Goal: Information Seeking & Learning: Learn about a topic

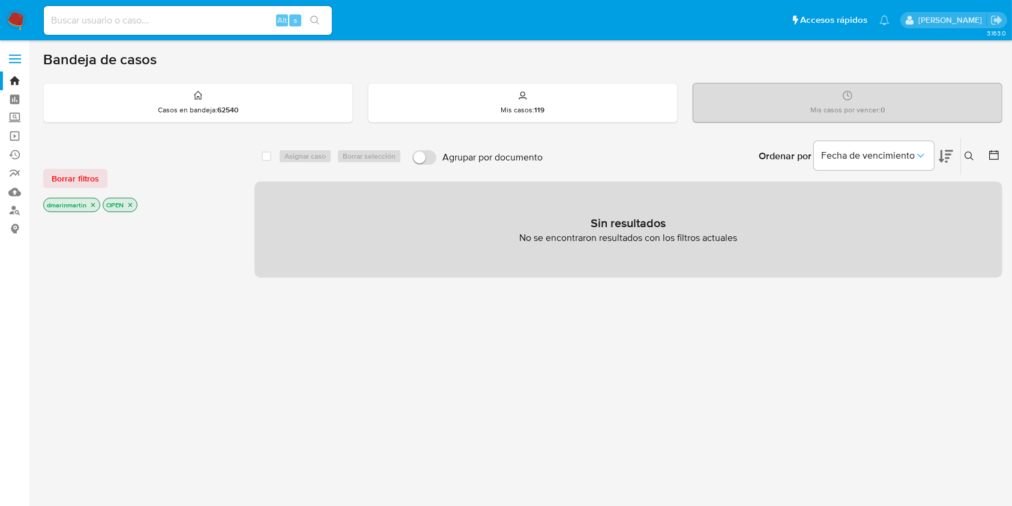
click at [91, 203] on icon "close-filter" at bounding box center [93, 205] width 4 height 4
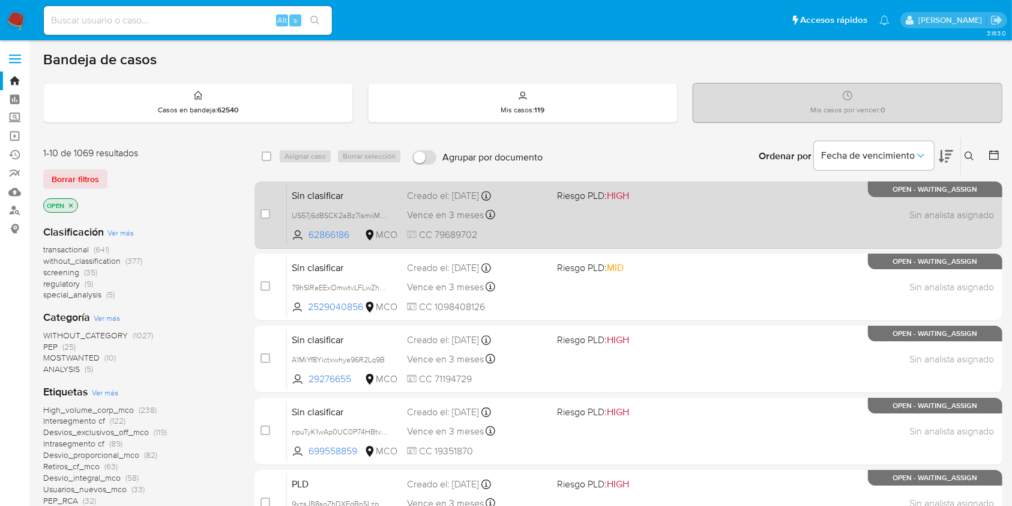
click at [666, 207] on div "Sin clasificar US57j6dBSCK2aBz7lsmiiMmw 62866186 MCO Riesgo PLD: HIGH Creado el…" at bounding box center [642, 214] width 710 height 61
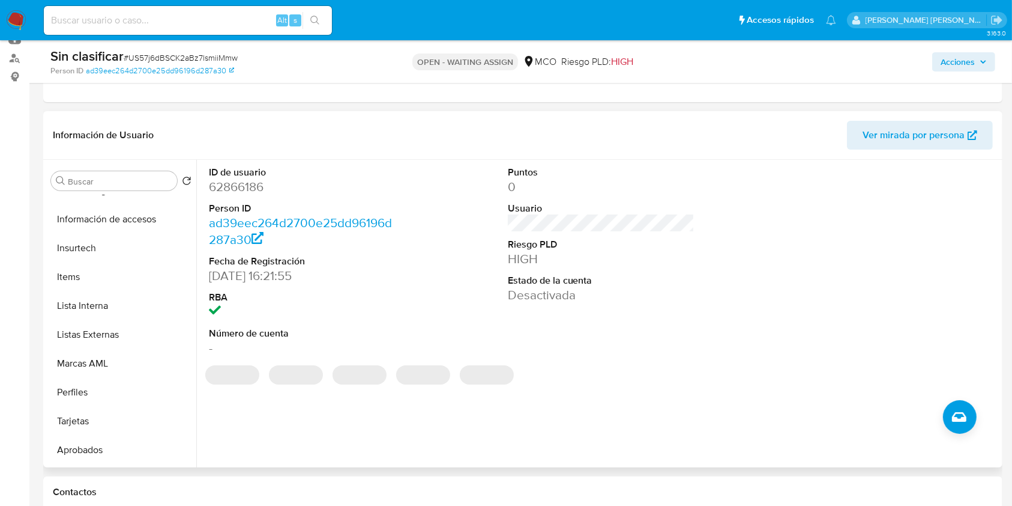
scroll to position [566, 0]
select select "10"
click at [86, 374] on button "Perfiles" at bounding box center [116, 364] width 141 height 29
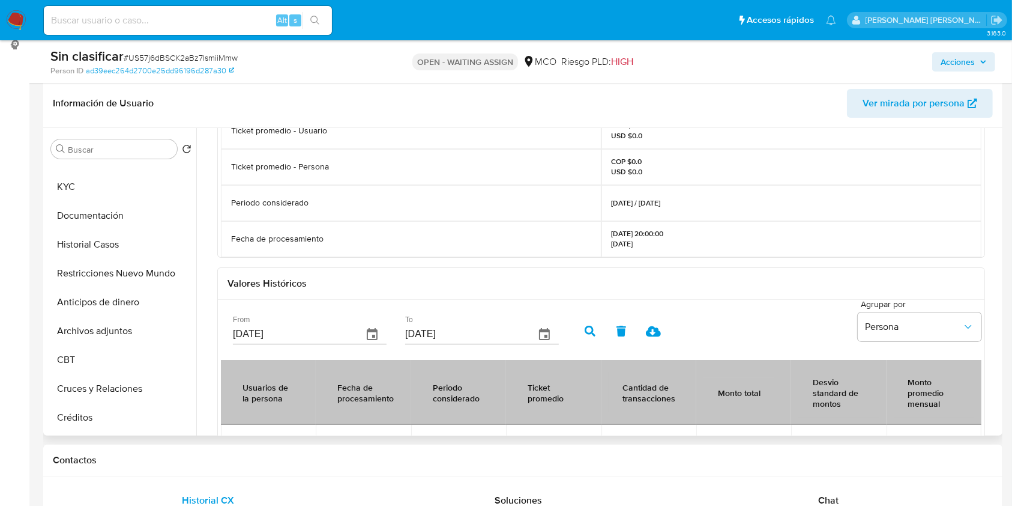
scroll to position [0, 0]
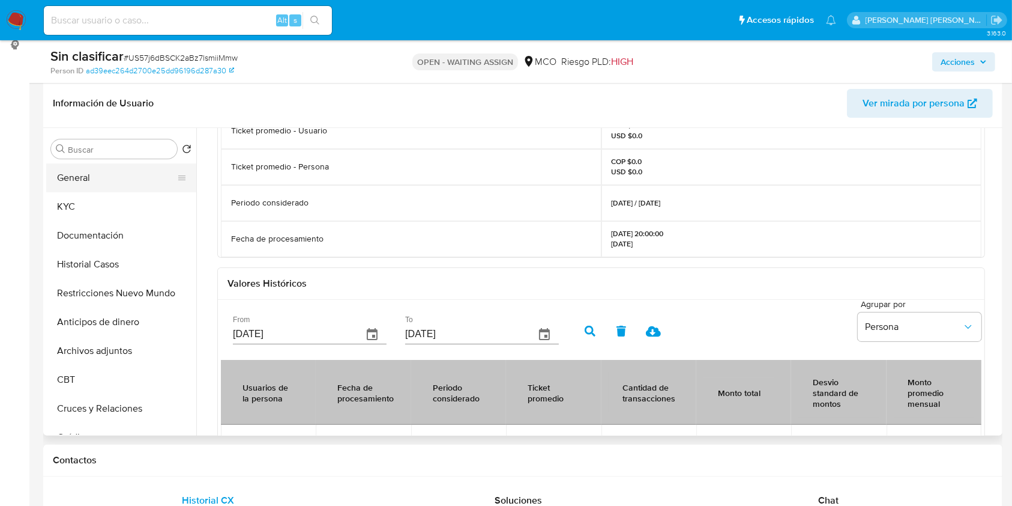
click at [101, 176] on button "General" at bounding box center [116, 177] width 141 height 29
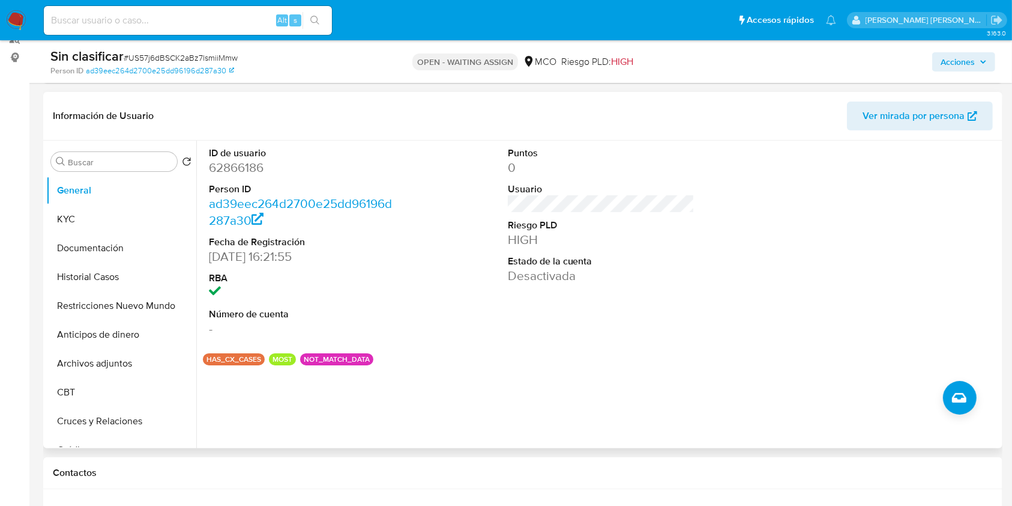
scroll to position [155, 0]
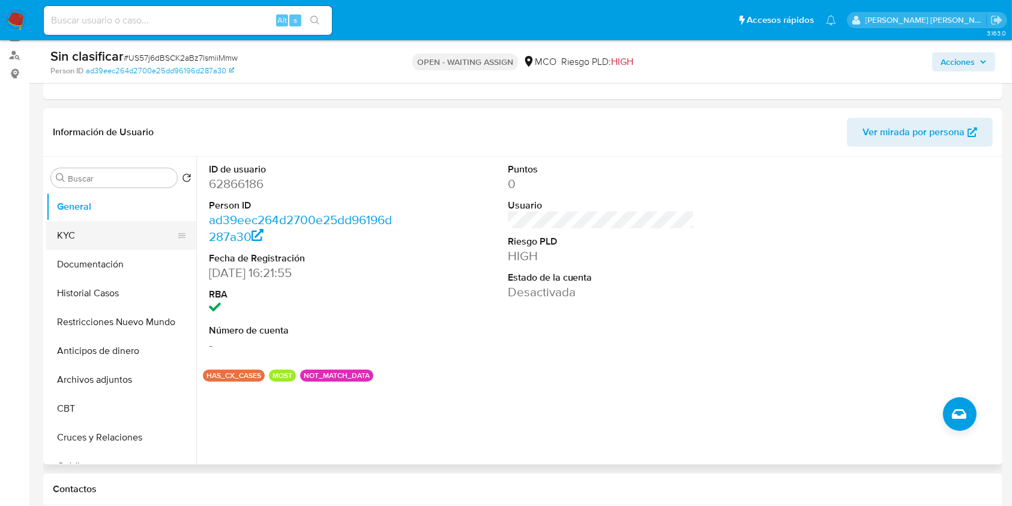
click at [70, 238] on button "KYC" at bounding box center [116, 235] width 141 height 29
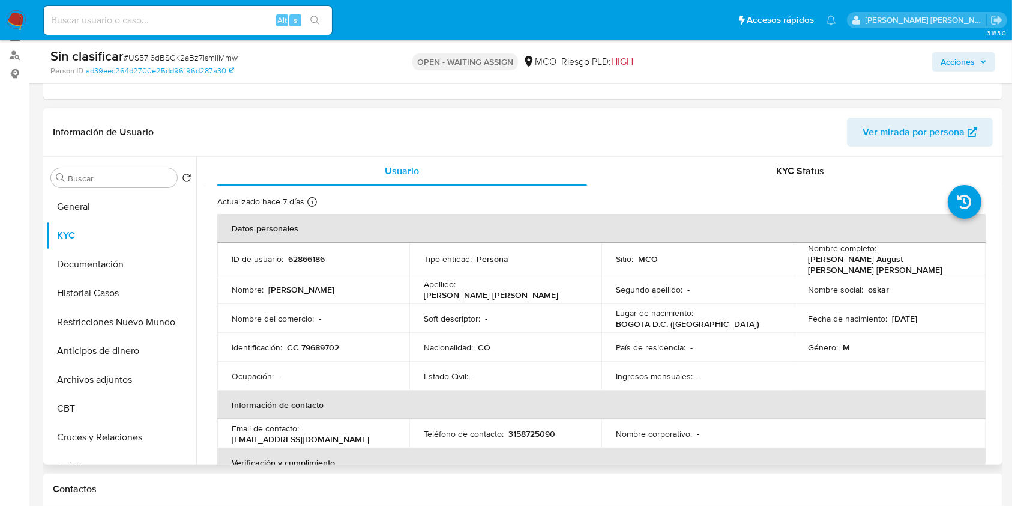
click at [778, 175] on span "KYC Status" at bounding box center [800, 171] width 48 height 14
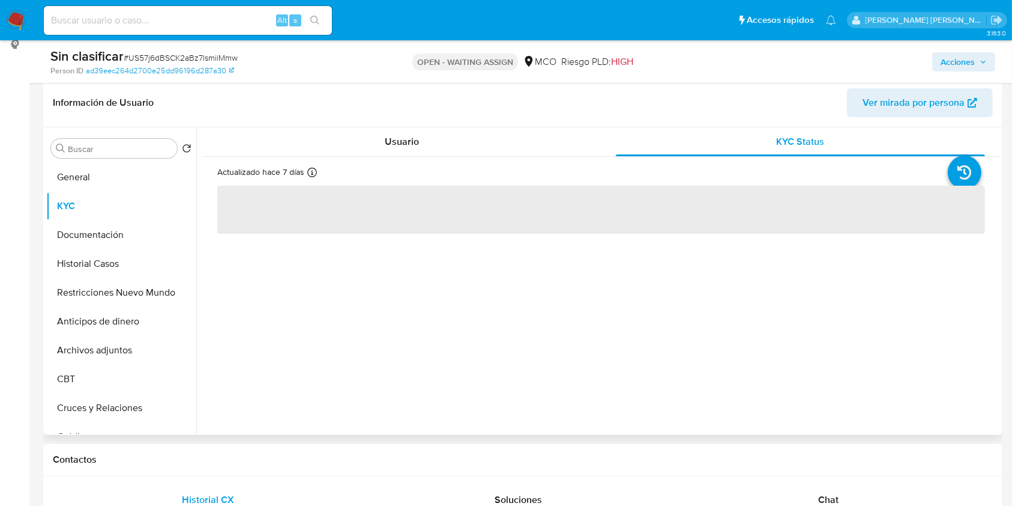
scroll to position [186, 0]
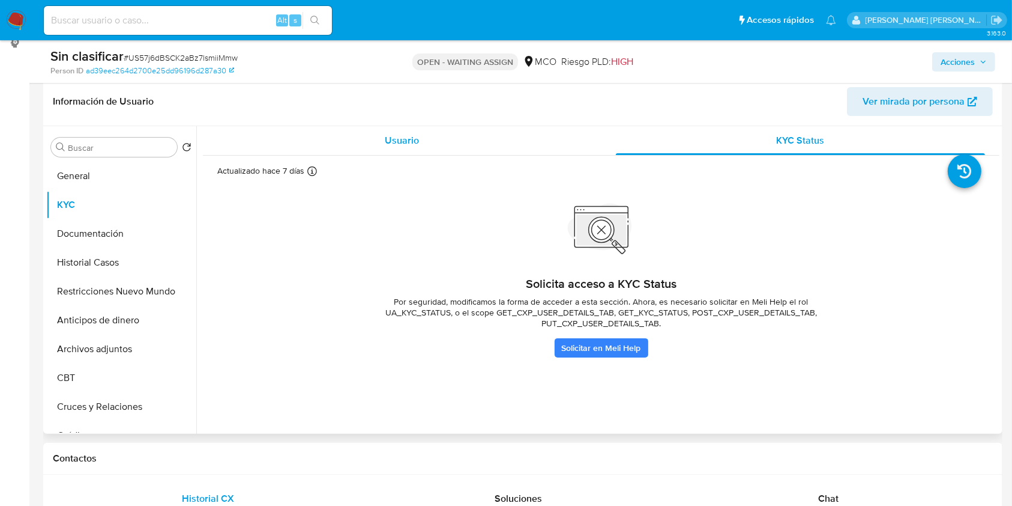
click at [372, 132] on div "Usuario" at bounding box center [402, 140] width 370 height 29
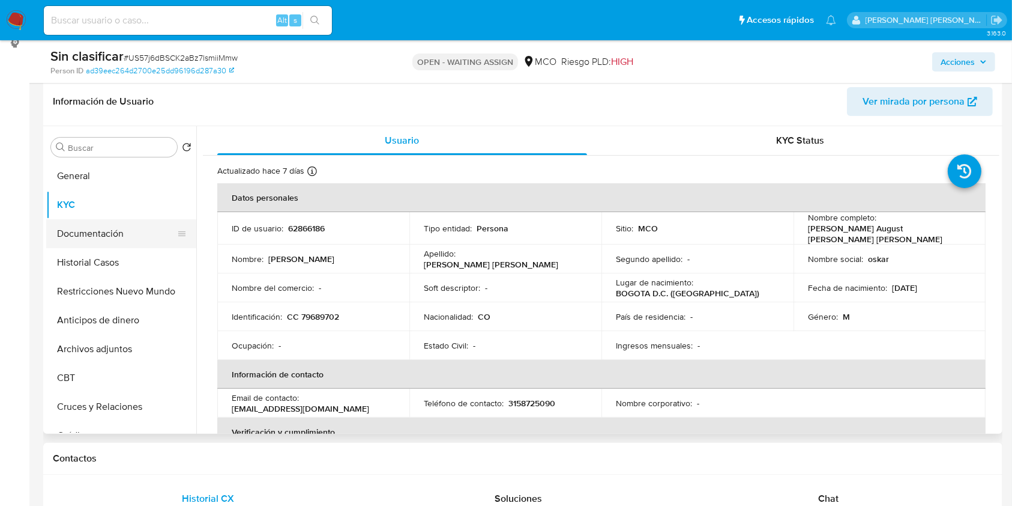
click at [92, 223] on button "Documentación" at bounding box center [116, 233] width 141 height 29
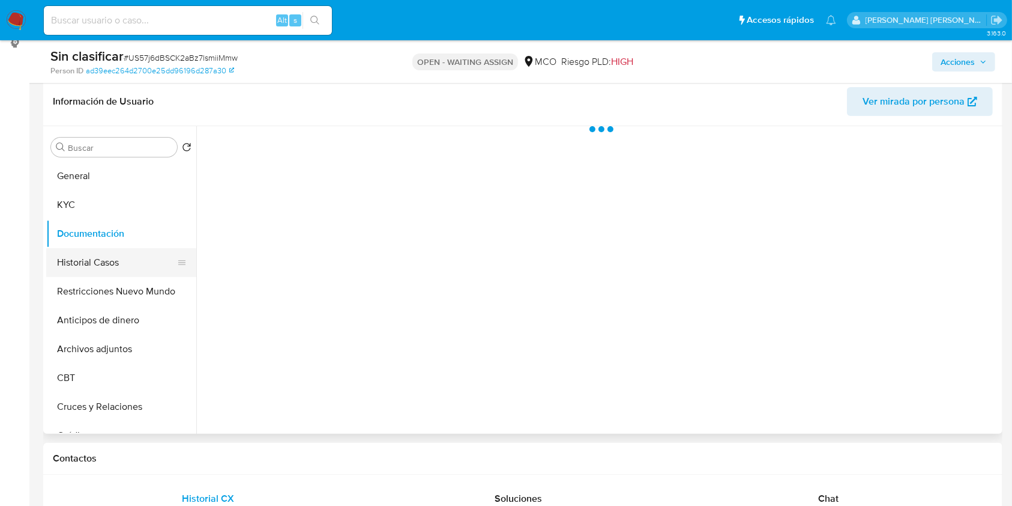
click at [91, 264] on button "Historial Casos" at bounding box center [116, 262] width 141 height 29
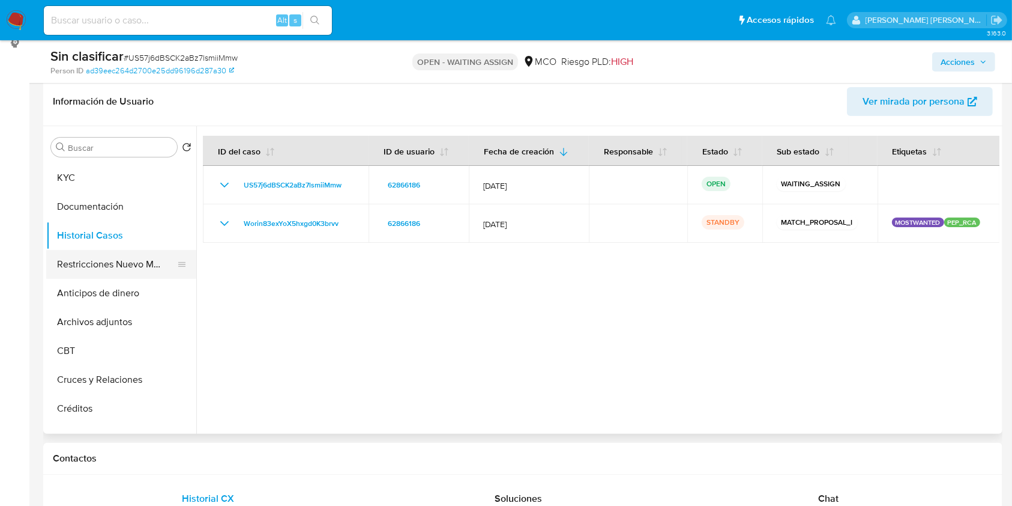
click at [127, 261] on button "Restricciones Nuevo Mundo" at bounding box center [116, 264] width 141 height 29
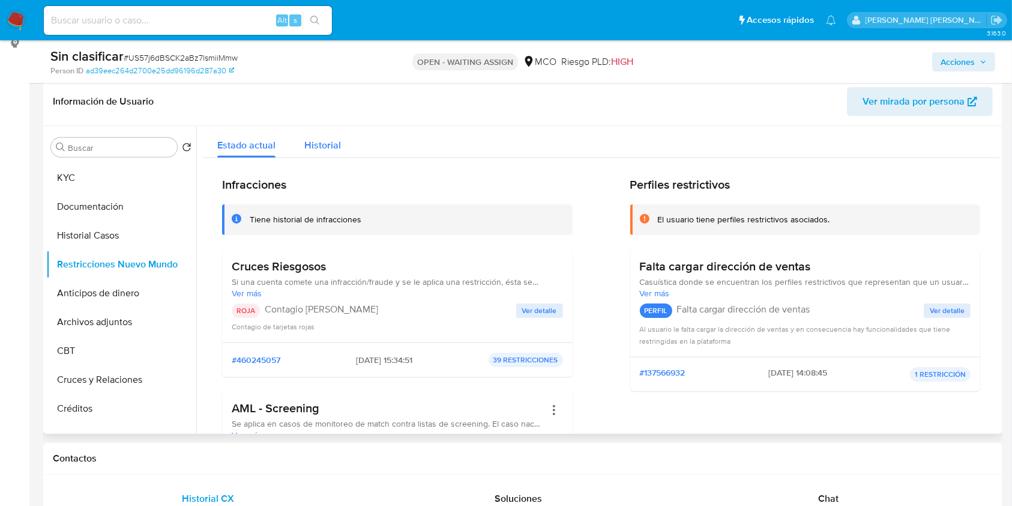
click at [318, 145] on span "Historial" at bounding box center [322, 145] width 37 height 14
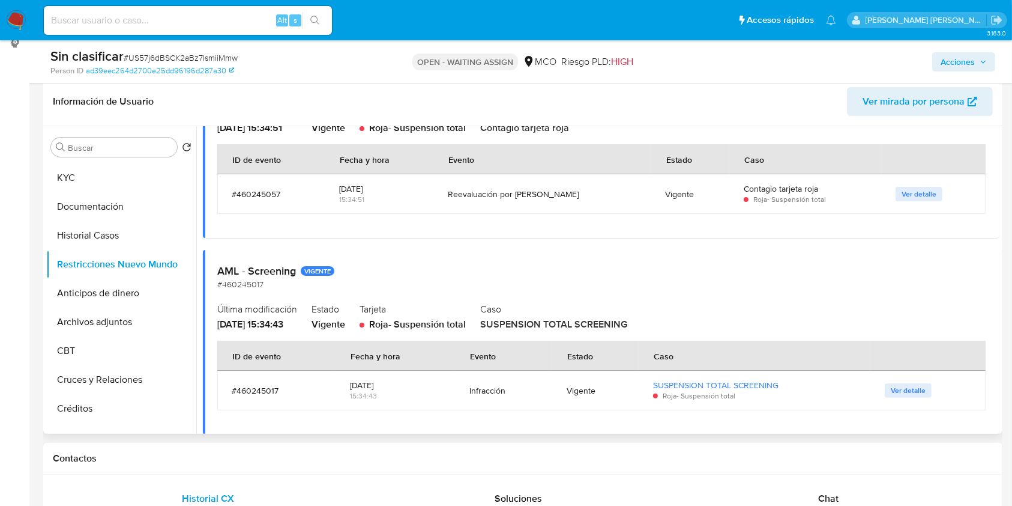
scroll to position [164, 0]
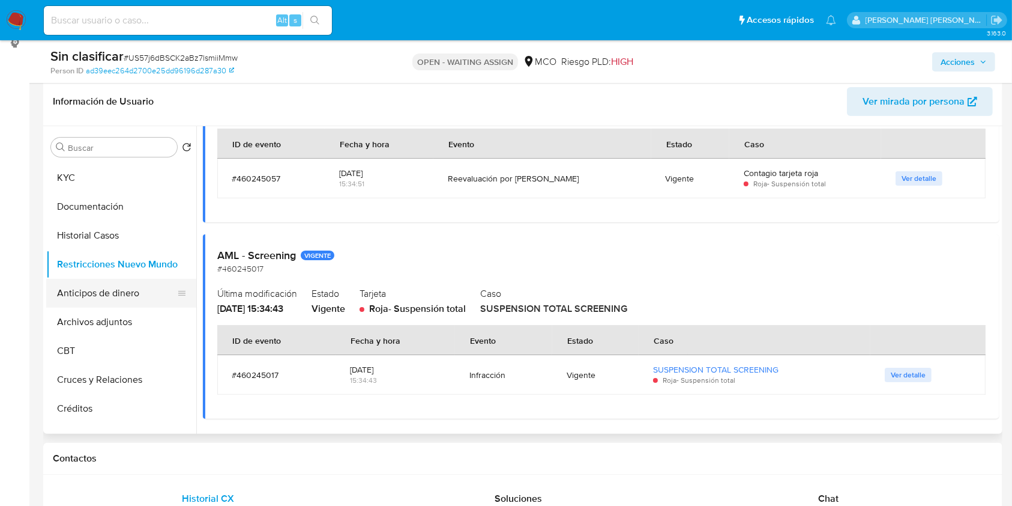
click at [101, 286] on button "Anticipos de dinero" at bounding box center [116, 293] width 141 height 29
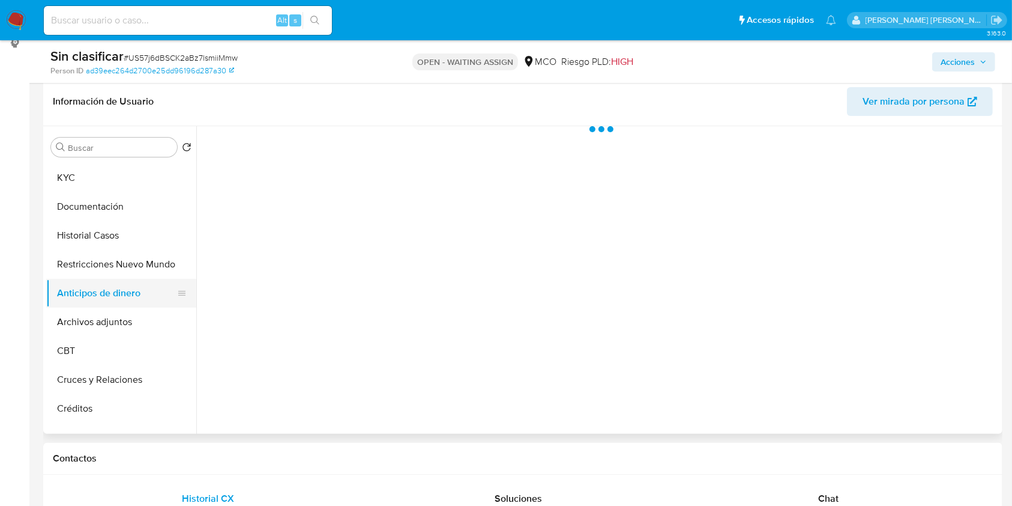
scroll to position [0, 0]
click at [112, 331] on button "Archivos adjuntos" at bounding box center [116, 321] width 141 height 29
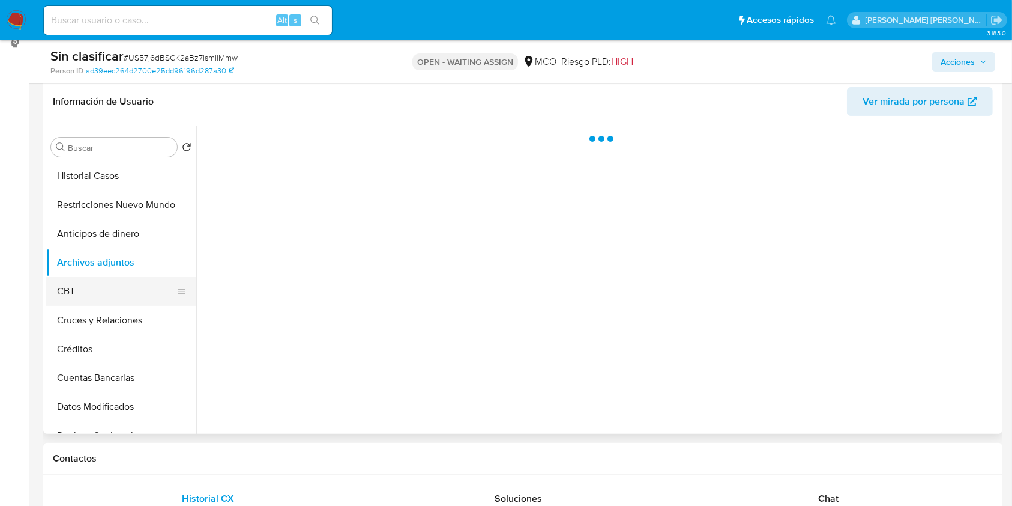
click at [85, 291] on button "CBT" at bounding box center [116, 291] width 141 height 29
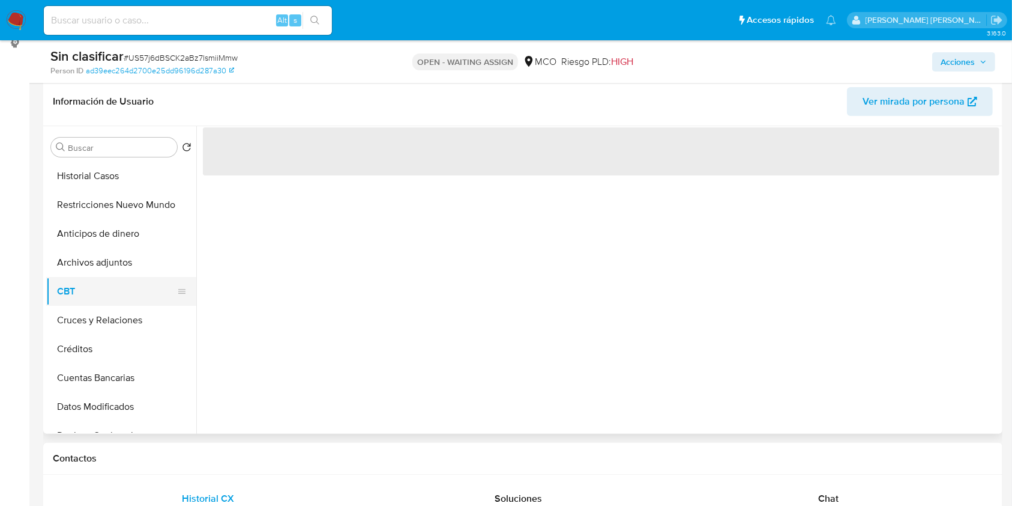
scroll to position [118, 0]
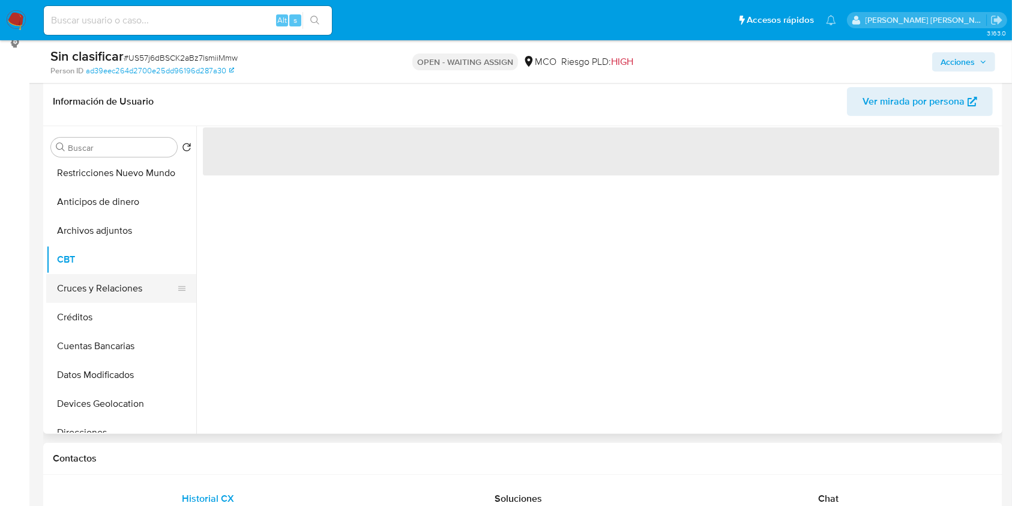
click at [110, 289] on button "Cruces y Relaciones" at bounding box center [116, 288] width 141 height 29
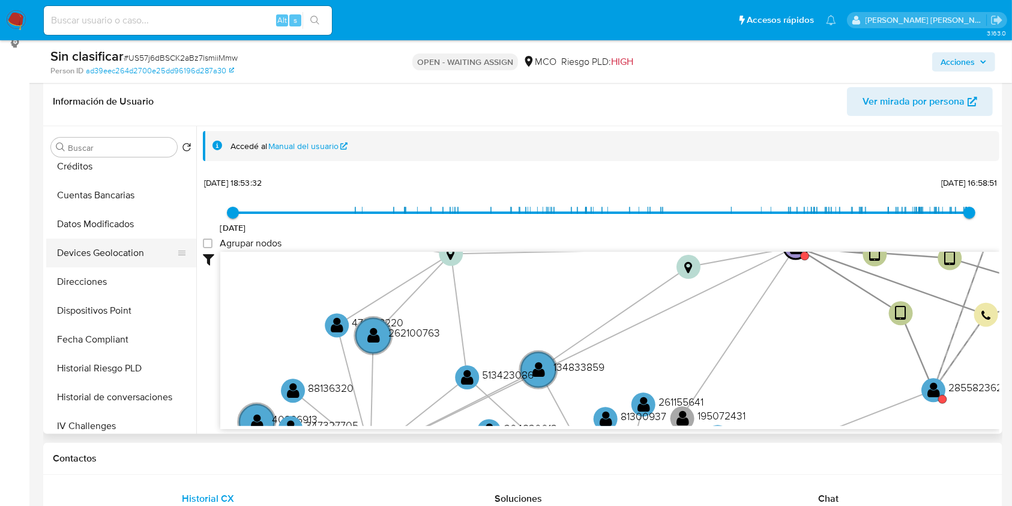
scroll to position [271, 0]
click at [95, 273] on button "Direcciones" at bounding box center [116, 279] width 141 height 29
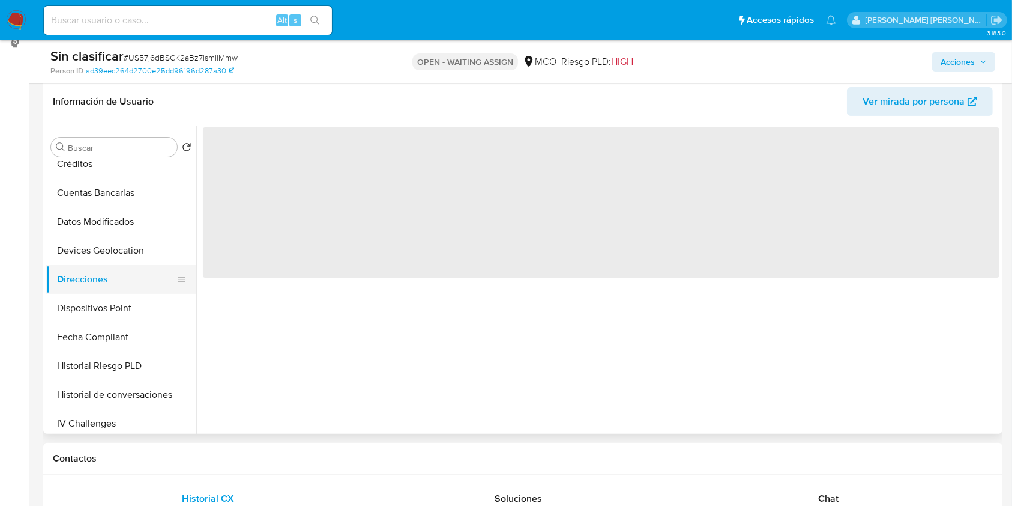
scroll to position [276, 0]
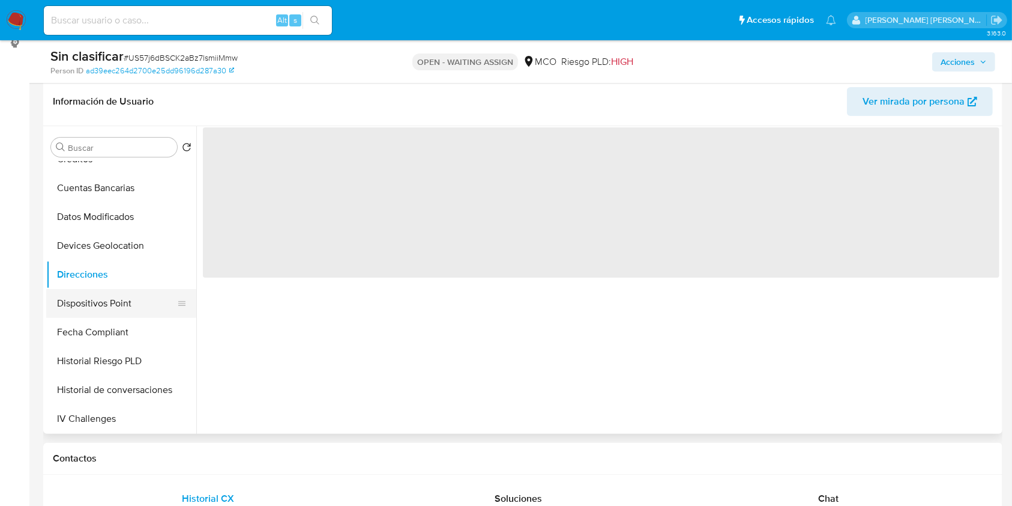
click at [100, 301] on button "Dispositivos Point" at bounding box center [116, 303] width 141 height 29
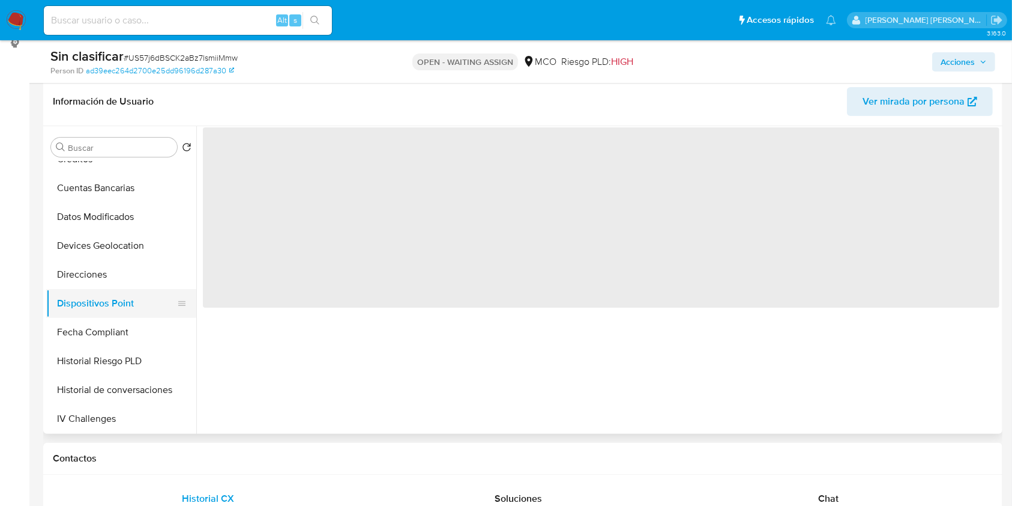
scroll to position [303, 0]
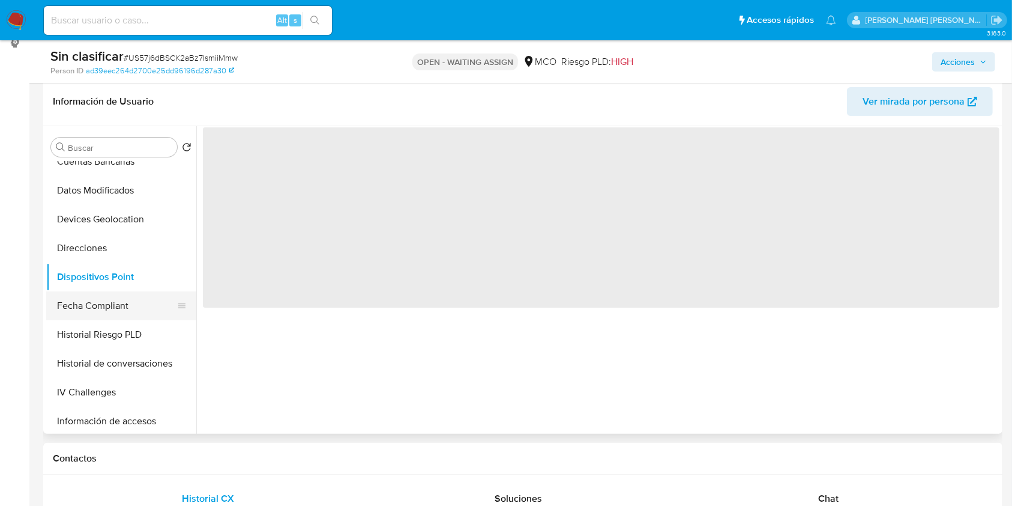
click at [91, 301] on button "Fecha Compliant" at bounding box center [116, 305] width 141 height 29
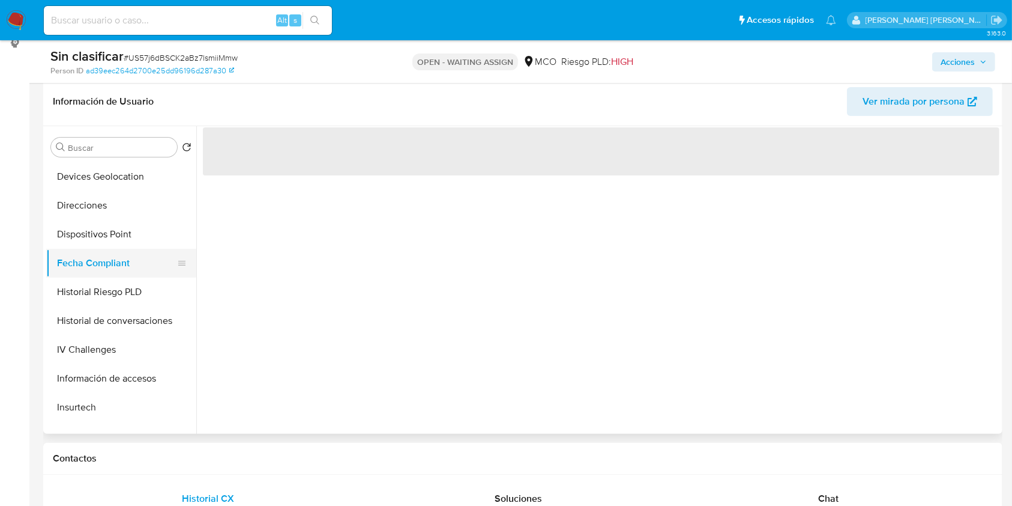
scroll to position [356, 0]
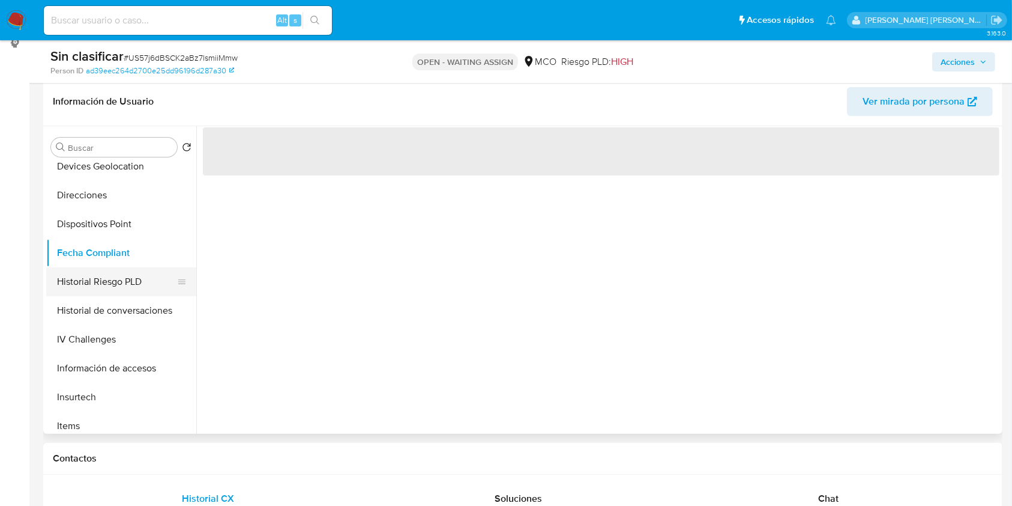
click at [91, 273] on button "Historial Riesgo PLD" at bounding box center [116, 281] width 141 height 29
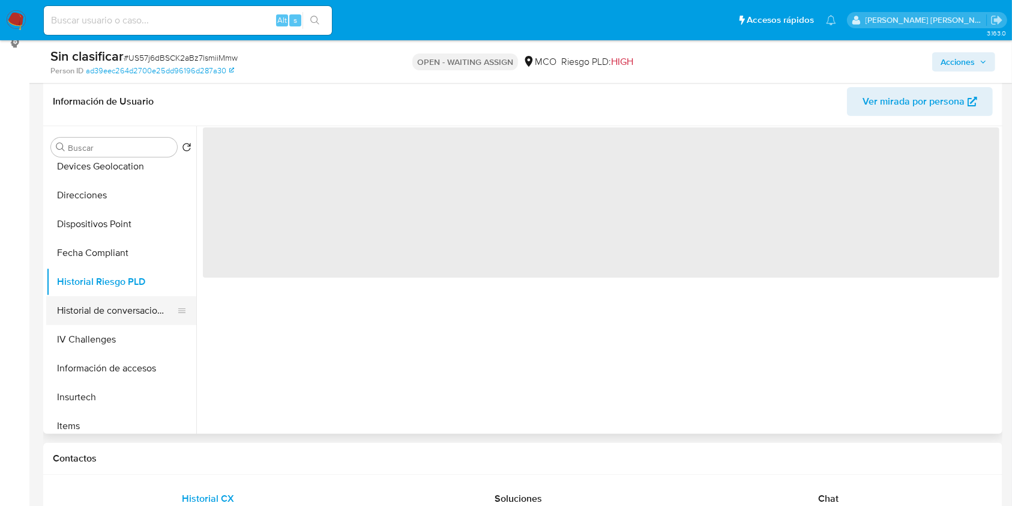
click at [106, 318] on button "Historial de conversaciones" at bounding box center [116, 310] width 141 height 29
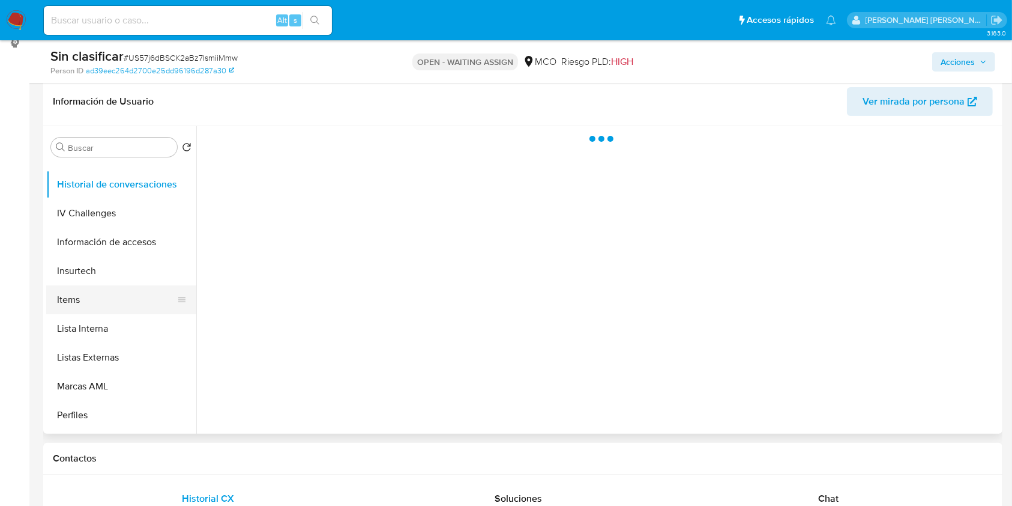
scroll to position [483, 0]
click at [96, 411] on button "Perfiles" at bounding box center [116, 413] width 141 height 29
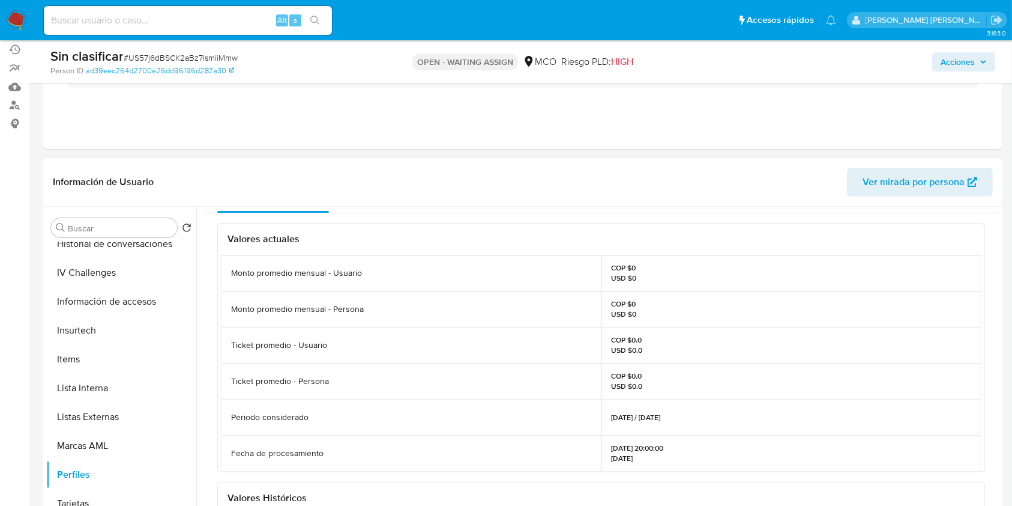
scroll to position [0, 0]
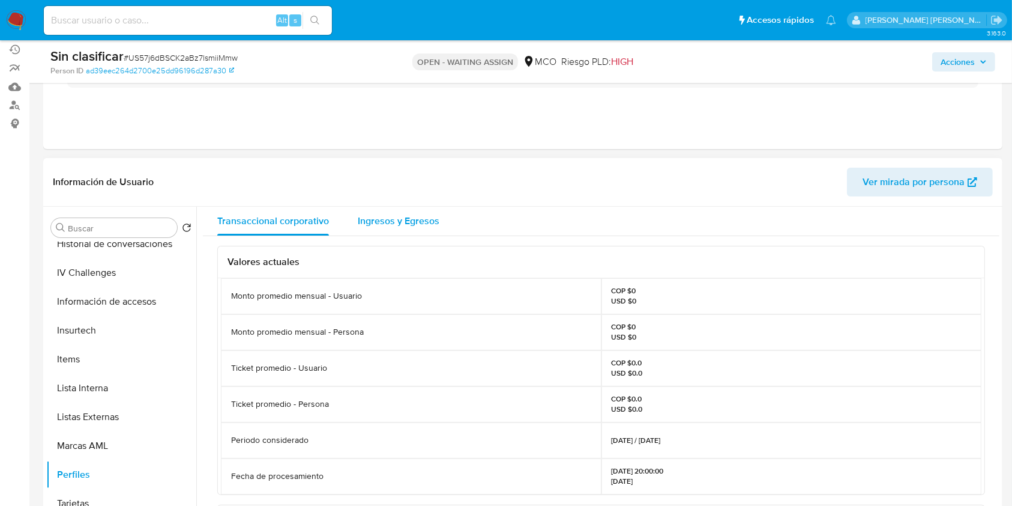
click at [386, 221] on span "Ingresos y Egresos" at bounding box center [399, 221] width 82 height 14
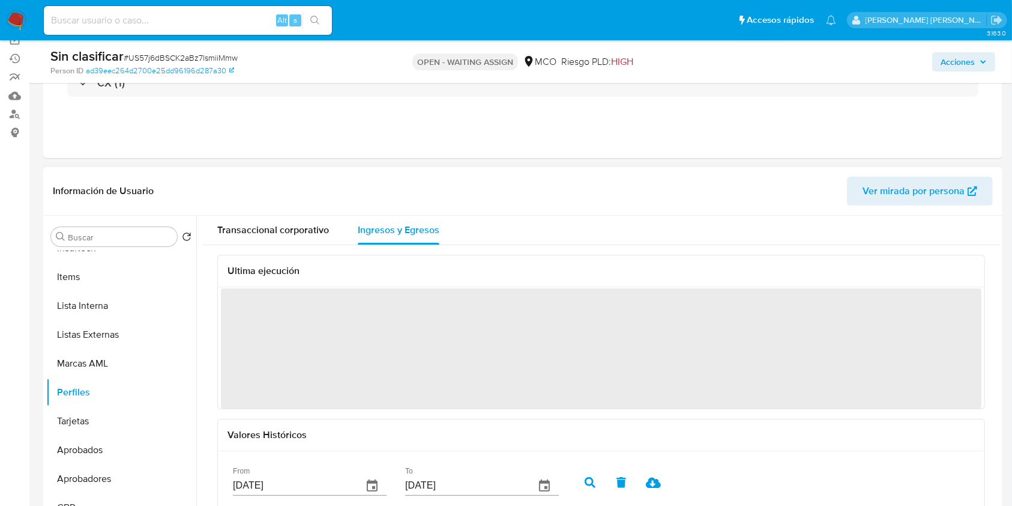
click at [936, 198] on span "Ver mirada por persona" at bounding box center [914, 191] width 102 height 29
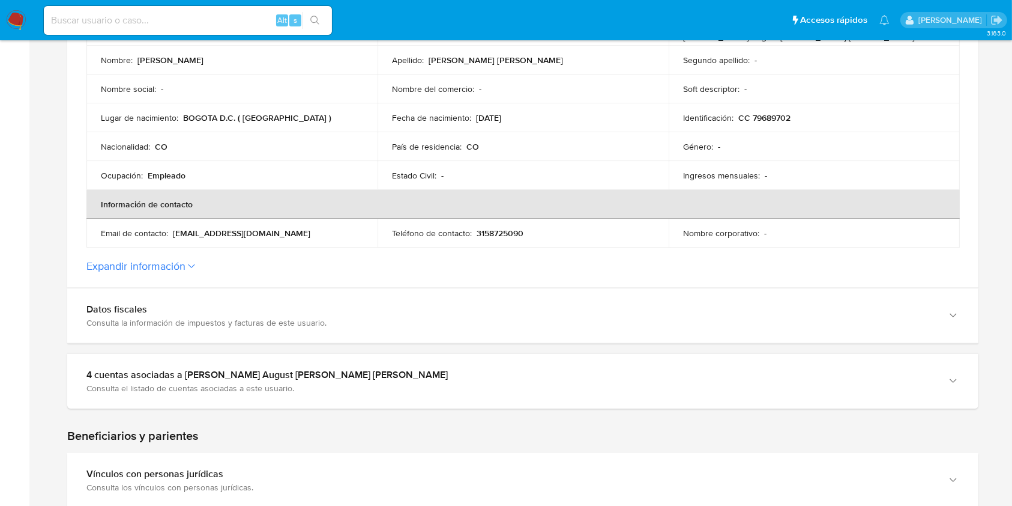
scroll to position [298, 0]
click at [195, 263] on icon at bounding box center [191, 265] width 7 height 5
click at [186, 262] on button "Expandir información" at bounding box center [135, 265] width 99 height 13
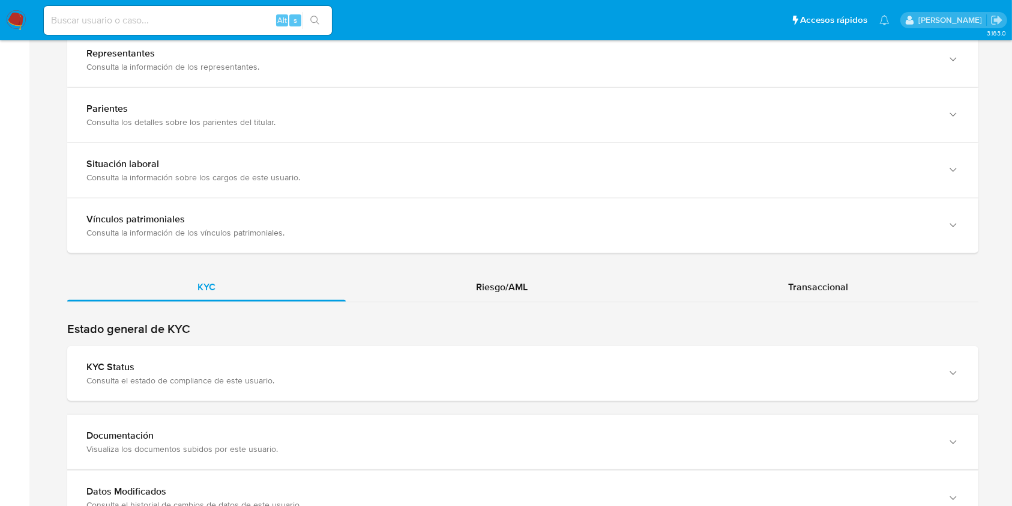
scroll to position [1193, 0]
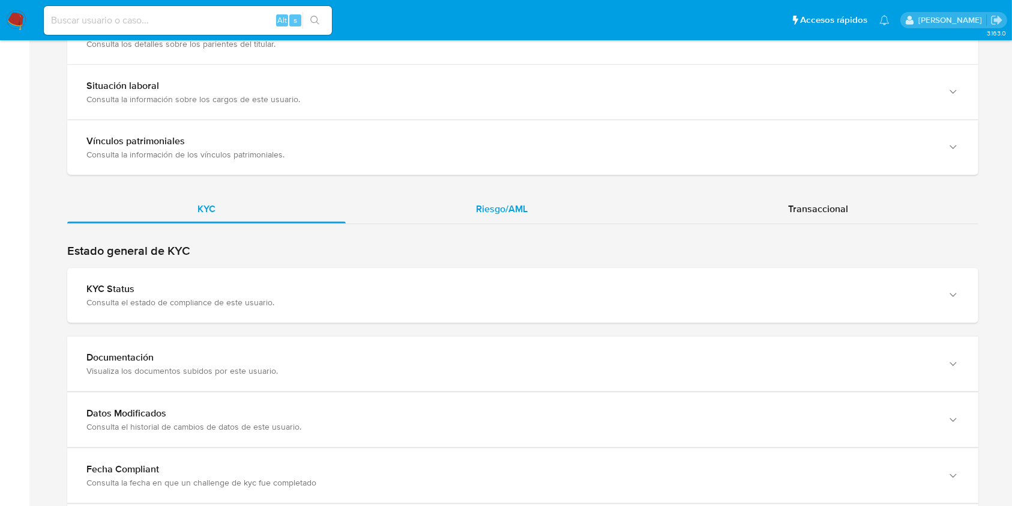
click at [494, 210] on span "Riesgo/AML" at bounding box center [502, 209] width 52 height 14
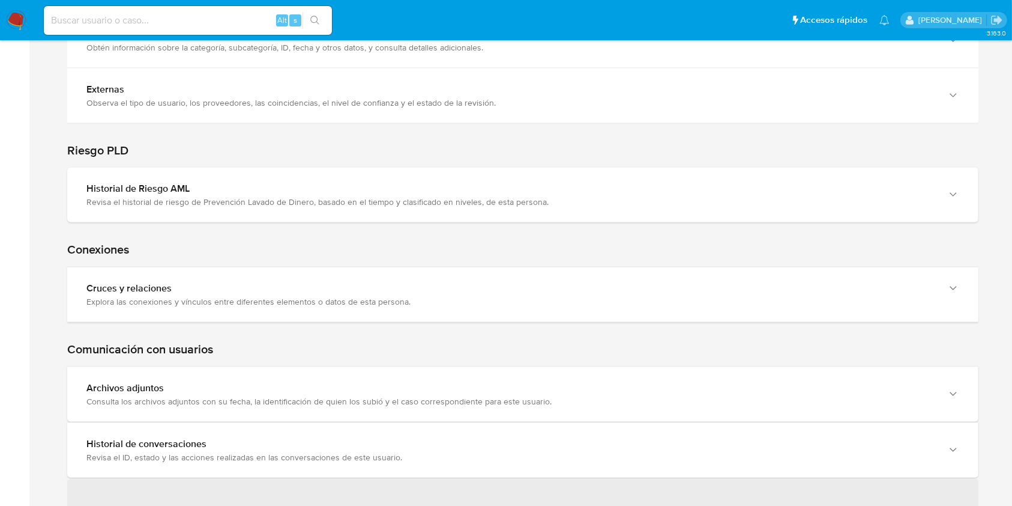
scroll to position [1689, 0]
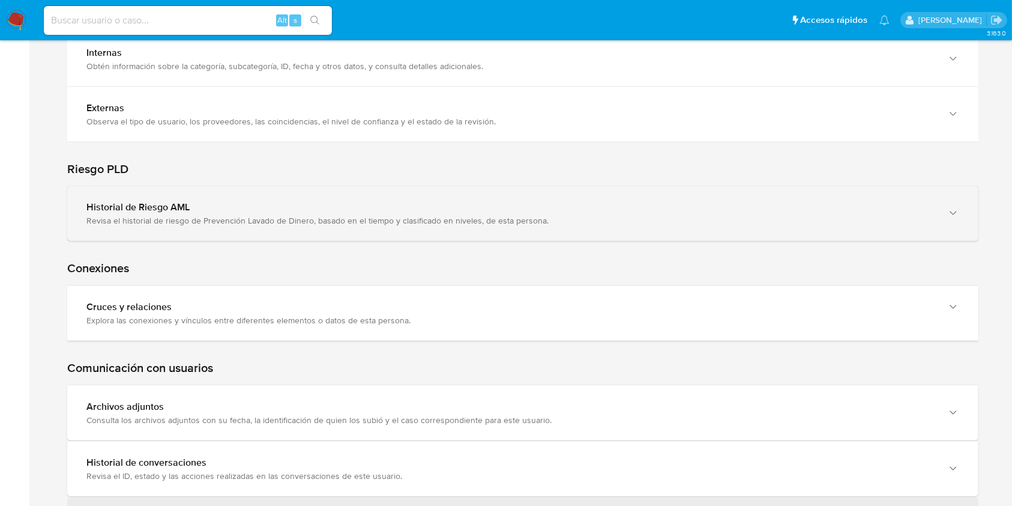
click at [948, 214] on icon "button" at bounding box center [954, 213] width 12 height 12
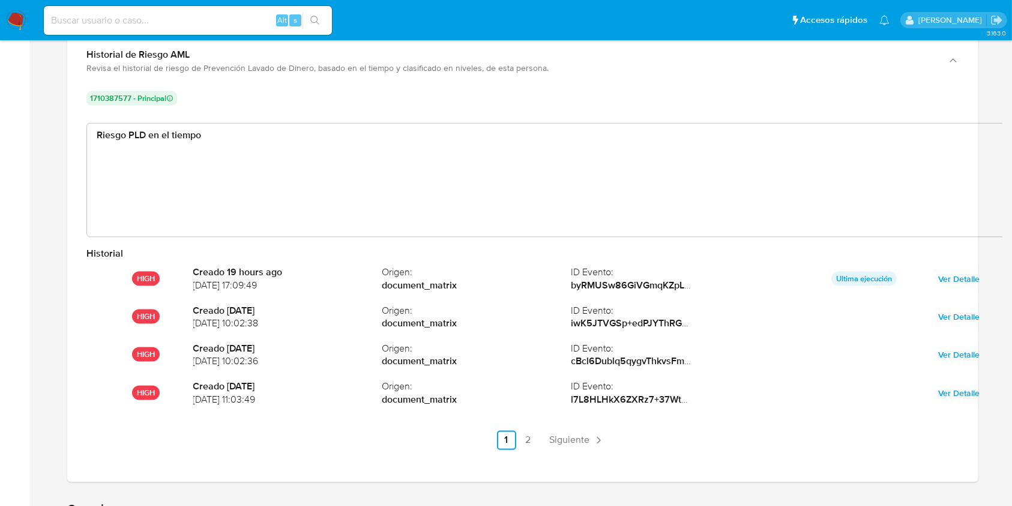
scroll to position [1849, 0]
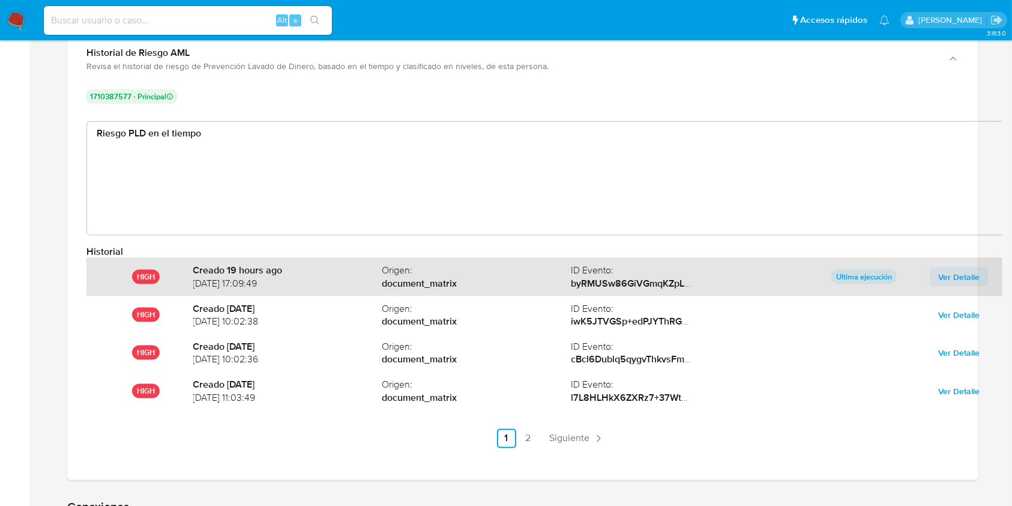
click at [953, 273] on span "Ver Detalle" at bounding box center [959, 276] width 41 height 17
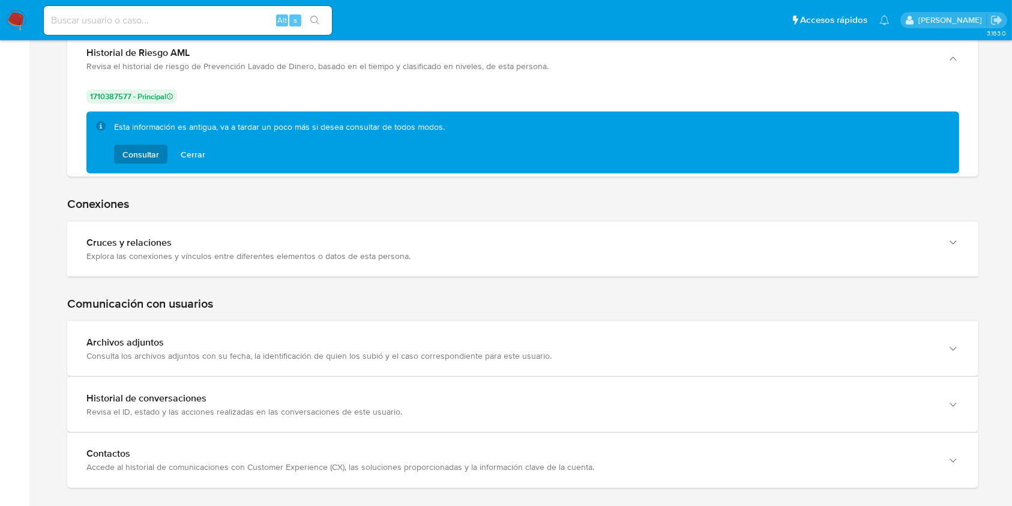
scroll to position [1776, 0]
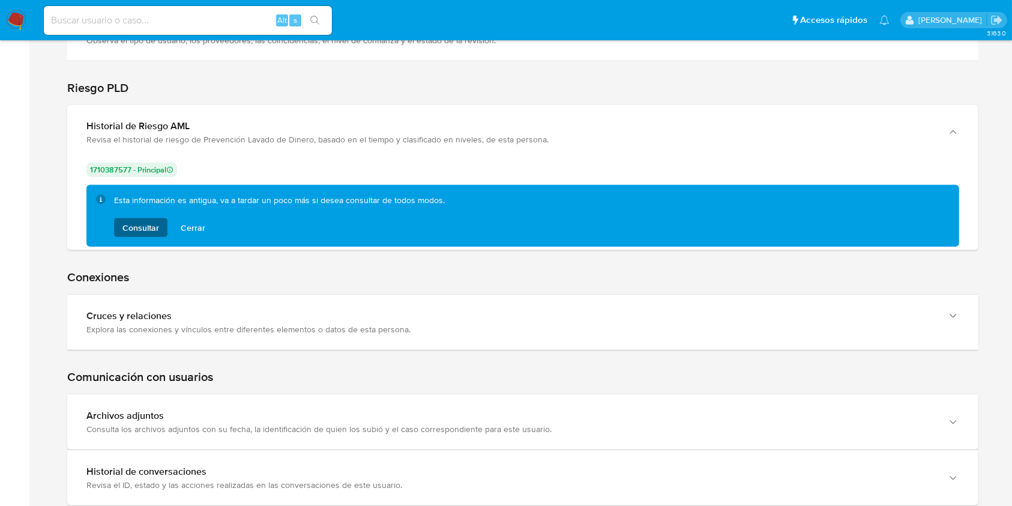
click at [144, 229] on span "Consultar" at bounding box center [141, 227] width 37 height 19
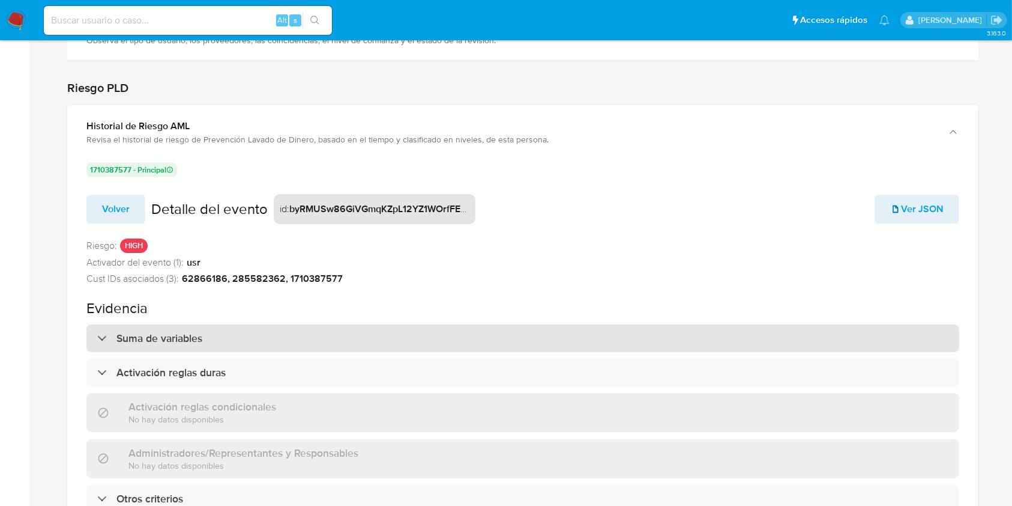
click at [167, 335] on h3 "Suma de variables" at bounding box center [160, 337] width 86 height 13
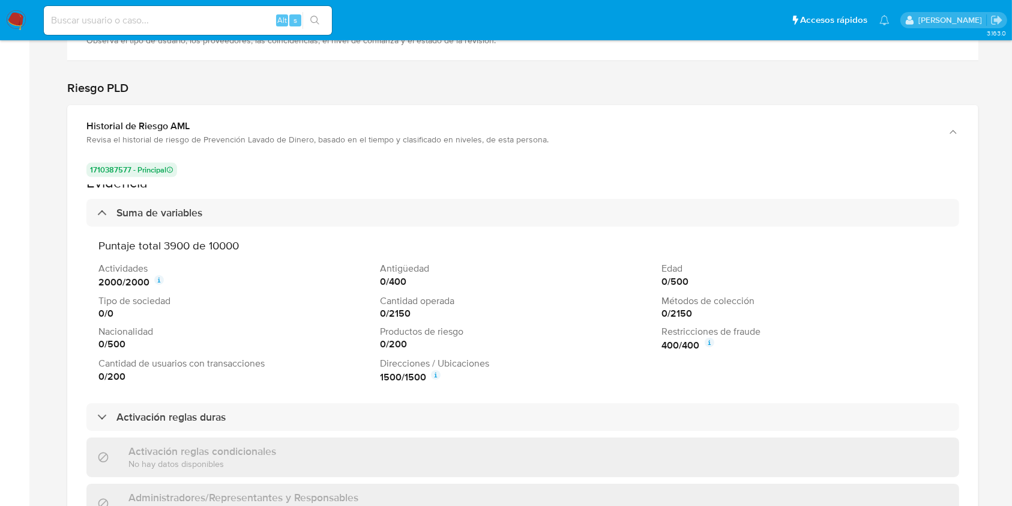
scroll to position [126, 0]
drag, startPoint x: 99, startPoint y: 261, endPoint x: 139, endPoint y: 258, distance: 39.8
click at [139, 258] on div "Puntaje total 3900 de 10000 Actividades 2000 / 2000 Antigüedad 0 / 400 Edad 0 /…" at bounding box center [522, 311] width 849 height 146
drag, startPoint x: 110, startPoint y: 300, endPoint x: 150, endPoint y: 299, distance: 39.7
click at [150, 299] on p "Tipo de sociedad" at bounding box center [236, 300] width 277 height 13
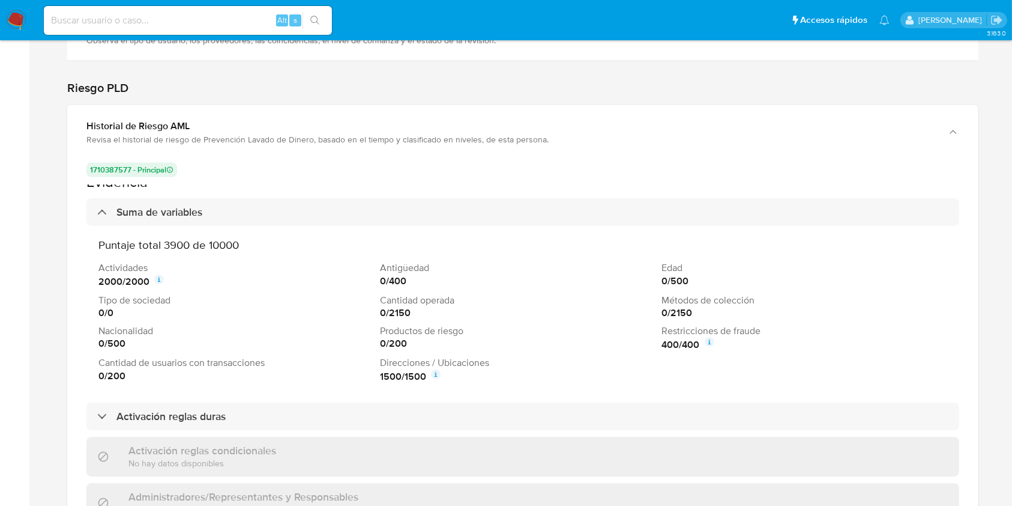
click at [124, 324] on p "Nacionalidad" at bounding box center [236, 330] width 277 height 13
click at [178, 362] on p "Cantidad de usuarios con transacciones" at bounding box center [236, 362] width 277 height 13
click at [390, 261] on p "Antigüedad" at bounding box center [518, 267] width 277 height 13
click at [421, 300] on p "Cantidad operada" at bounding box center [518, 300] width 277 height 13
click at [396, 358] on p "Direcciones / Ubicaciones" at bounding box center [518, 362] width 277 height 13
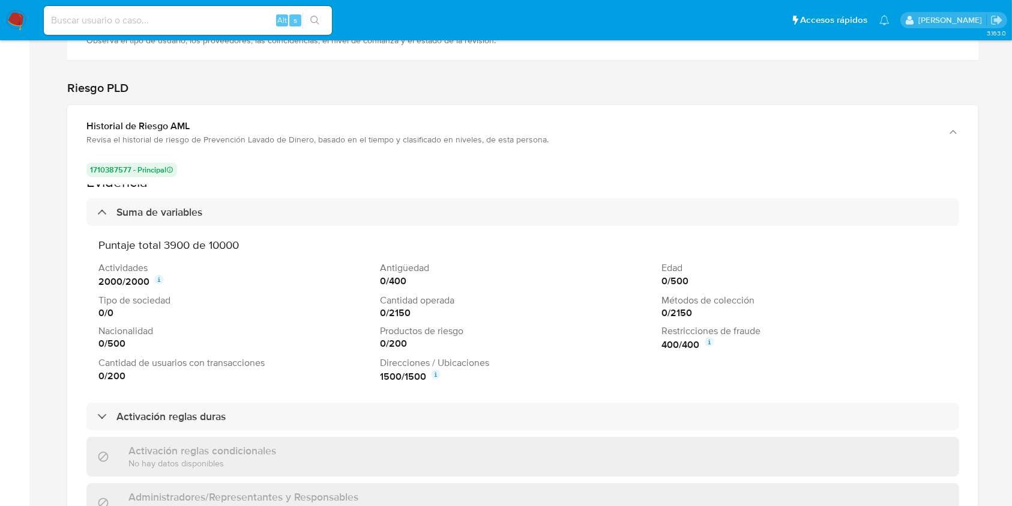
click at [396, 358] on p "Direcciones / Ubicaciones" at bounding box center [518, 362] width 277 height 13
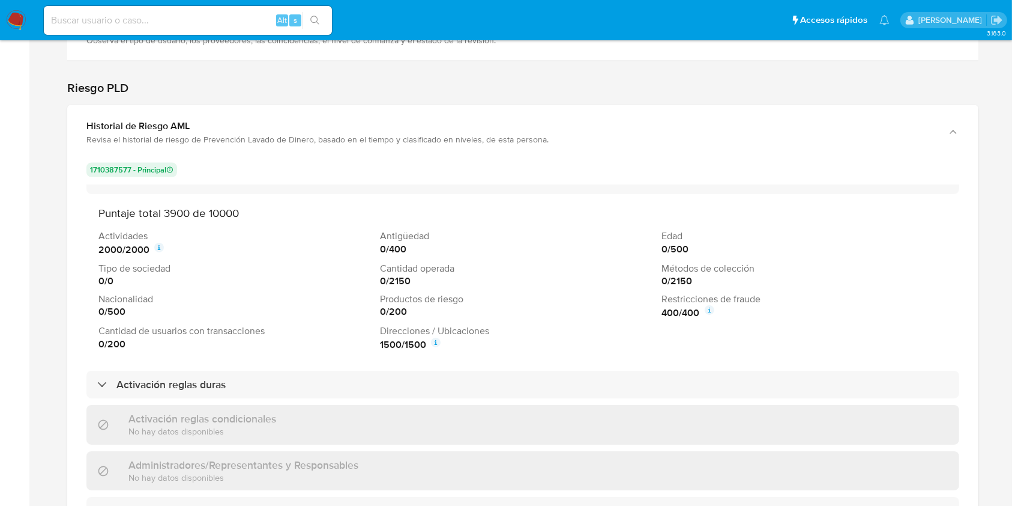
scroll to position [189, 0]
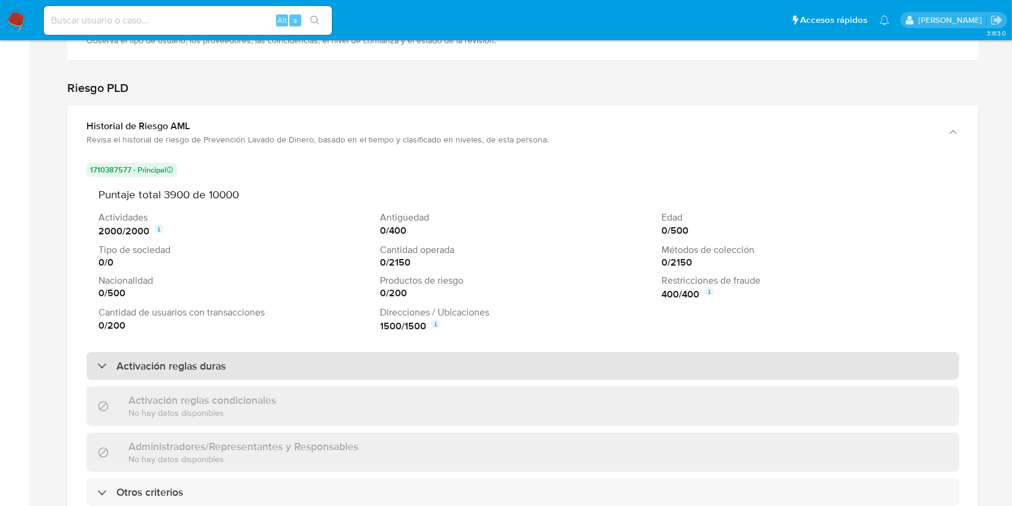
click at [148, 359] on h3 "Activación reglas duras" at bounding box center [171, 365] width 109 height 13
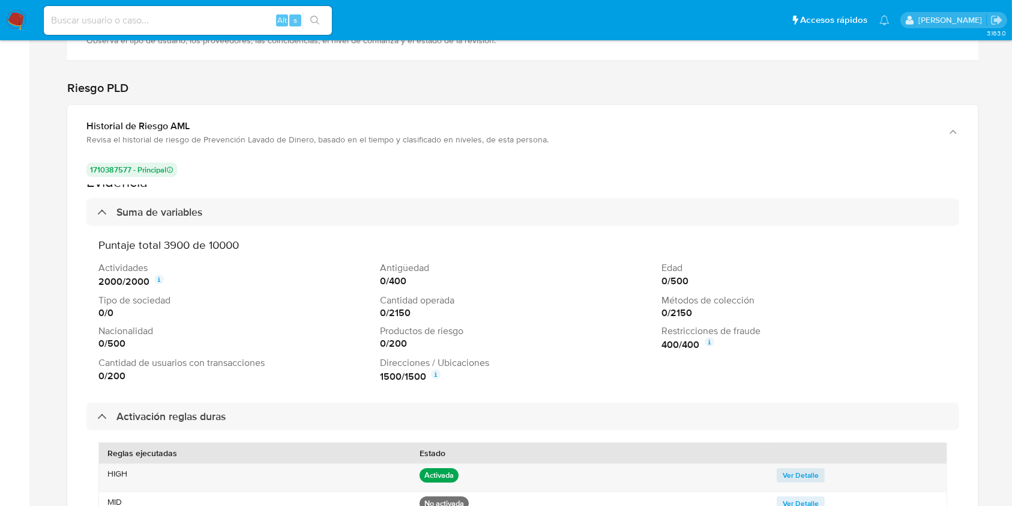
scroll to position [141, 0]
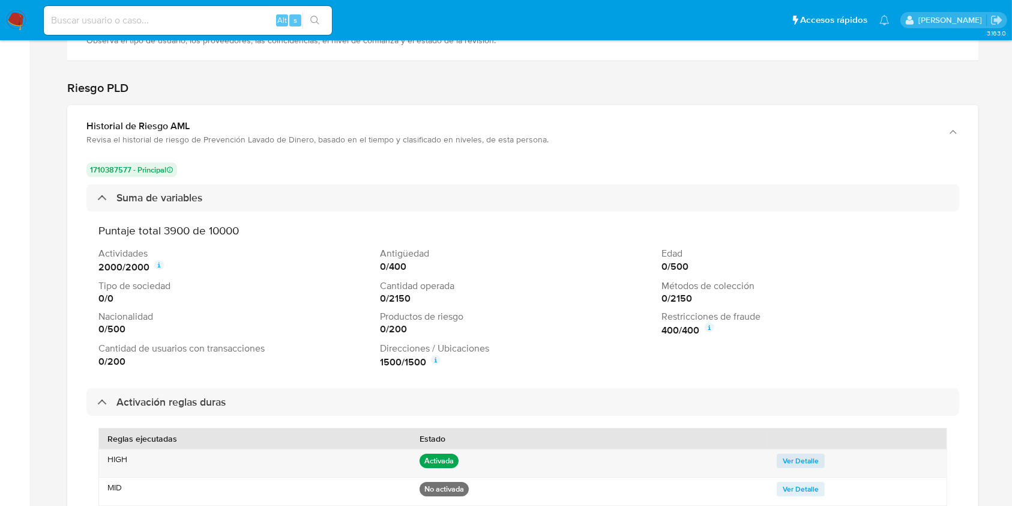
click at [161, 263] on icon at bounding box center [159, 265] width 10 height 10
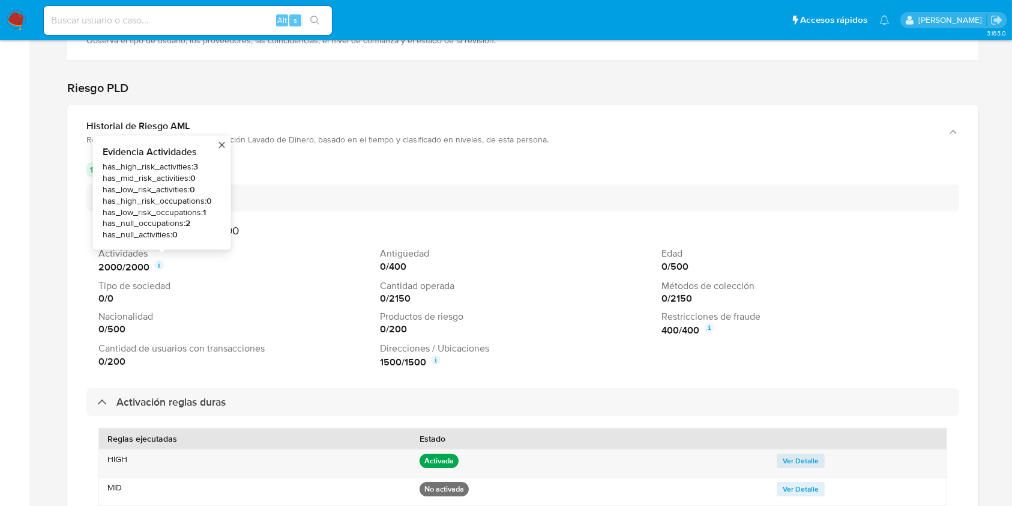
click at [216, 279] on p "Tipo de sociedad" at bounding box center [236, 285] width 277 height 13
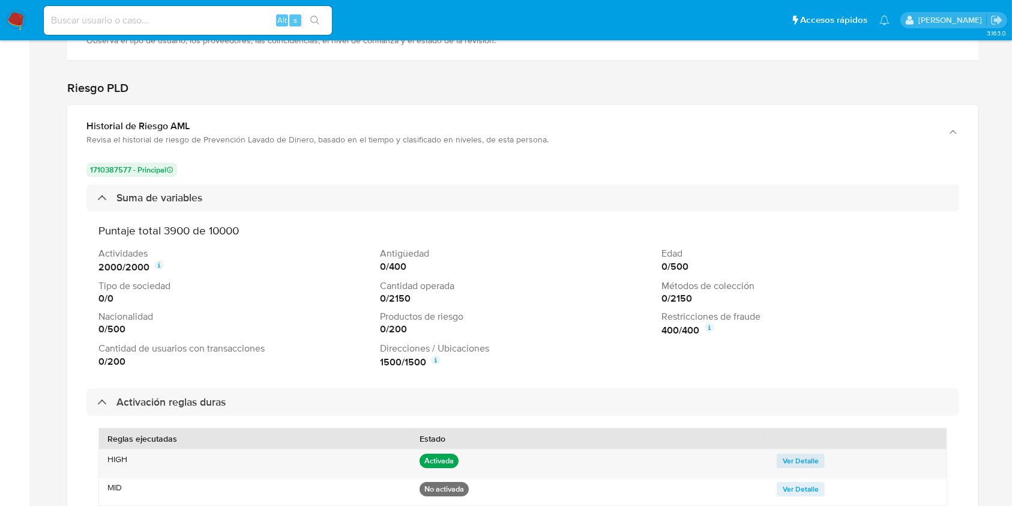
drag, startPoint x: 380, startPoint y: 268, endPoint x: 361, endPoint y: 259, distance: 21.5
click at [361, 259] on div "Actividades 2000 / 2000 Antigüedad 0 / 400 Edad 0 / 500 Tipo de sociedad 0 / 0 …" at bounding box center [522, 308] width 849 height 123
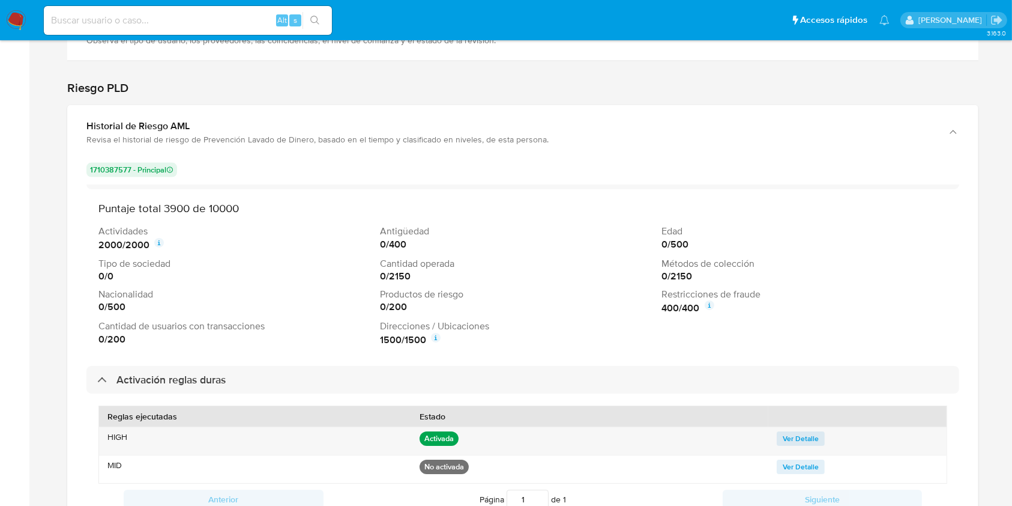
click at [362, 266] on p "Tipo de sociedad" at bounding box center [236, 263] width 277 height 13
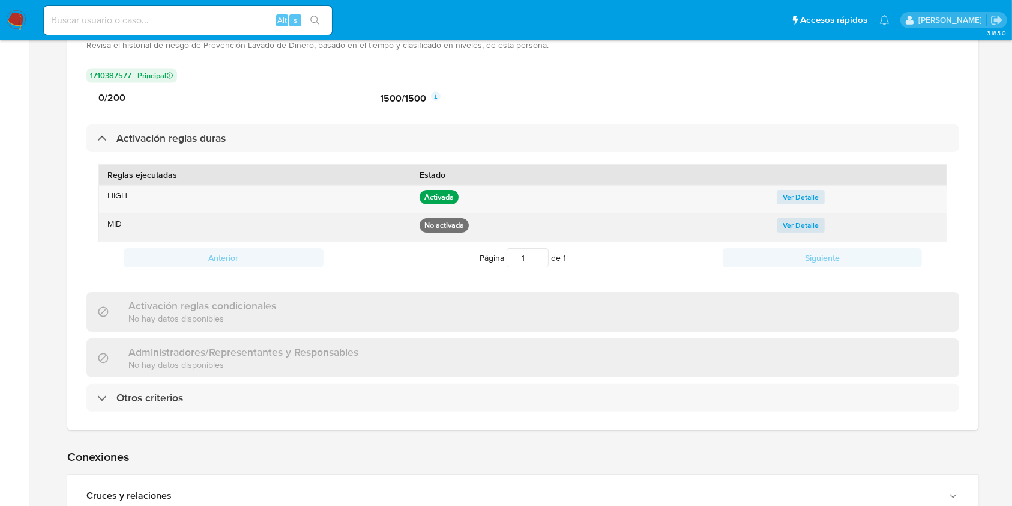
scroll to position [1872, 0]
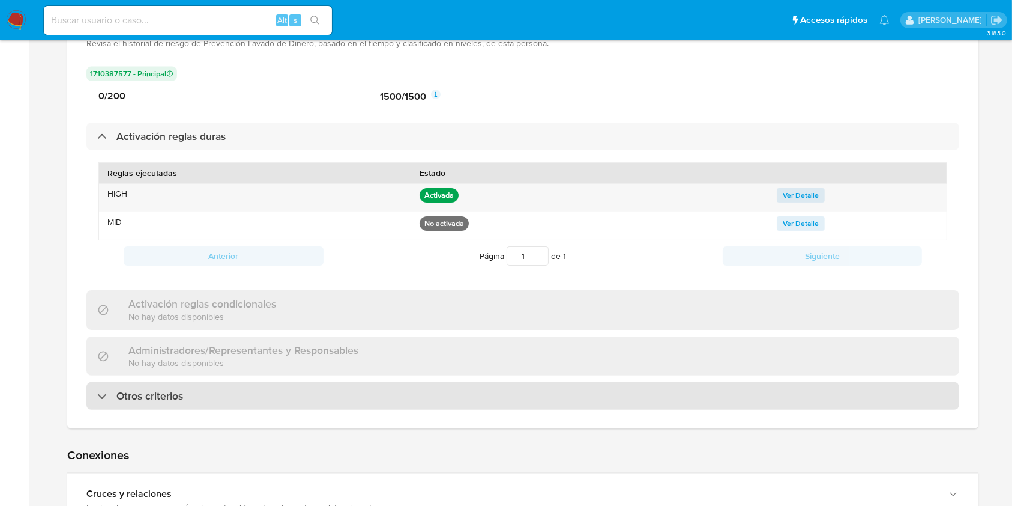
click at [198, 382] on div "Otros criterios" at bounding box center [522, 396] width 873 height 28
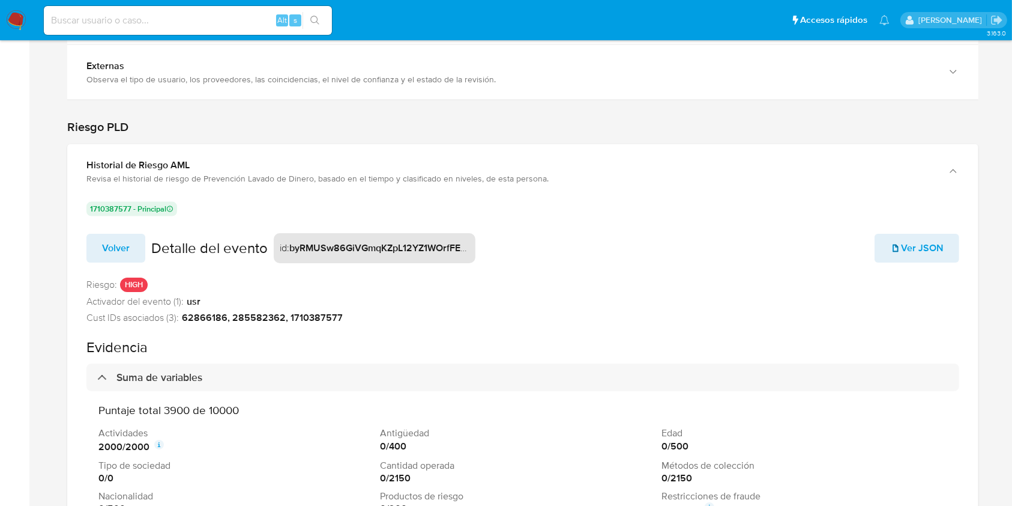
scroll to position [1736, 0]
click at [100, 246] on button "Volver" at bounding box center [115, 249] width 59 height 29
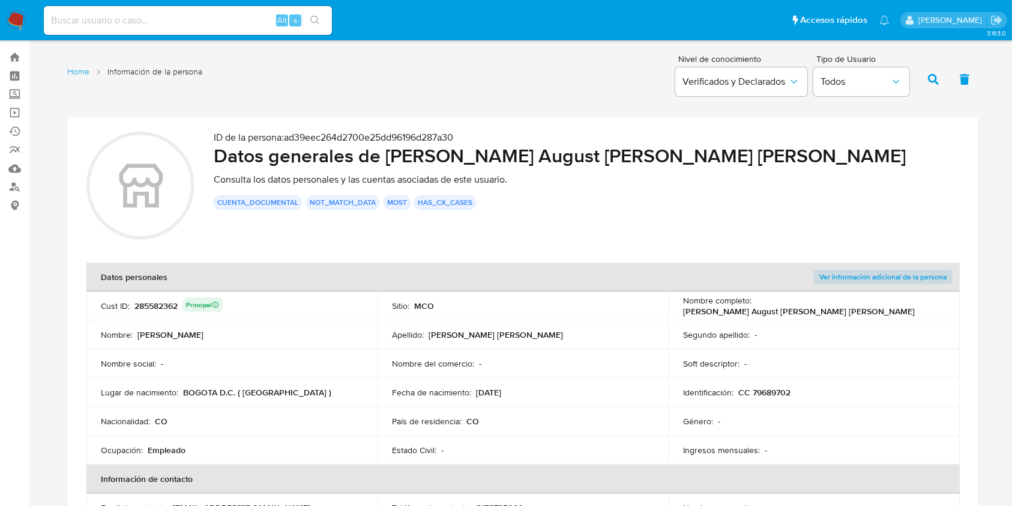
scroll to position [0, 0]
